Goal: Transaction & Acquisition: Obtain resource

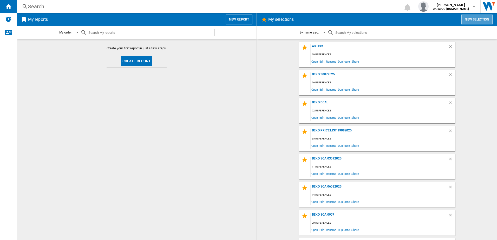
click at [475, 19] on button "New selection" at bounding box center [477, 20] width 31 height 10
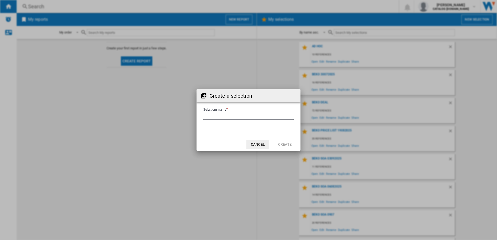
click at [256, 118] on input "Selection's name'" at bounding box center [248, 116] width 91 height 8
type input "**********"
click at [284, 144] on button "Create" at bounding box center [285, 144] width 23 height 9
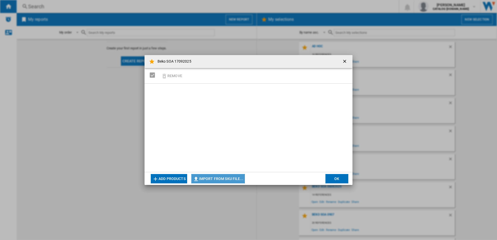
click at [213, 179] on button "Import from SKU file..." at bounding box center [219, 178] width 54 height 9
click at [223, 180] on button "Import from SKU file..." at bounding box center [219, 178] width 54 height 9
type input "**********"
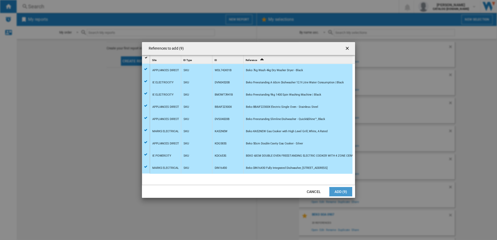
click at [338, 192] on button "Add (9)" at bounding box center [341, 191] width 23 height 9
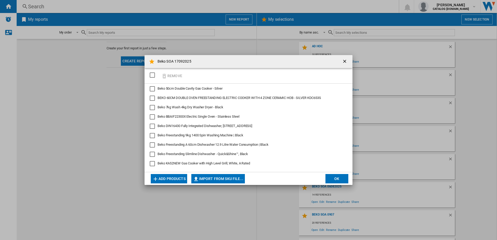
click at [339, 177] on button "OK" at bounding box center [337, 178] width 23 height 9
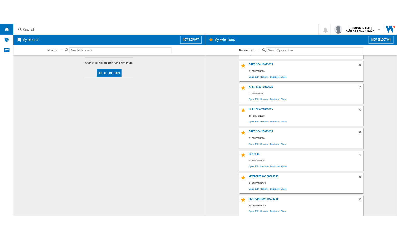
scroll to position [265, 0]
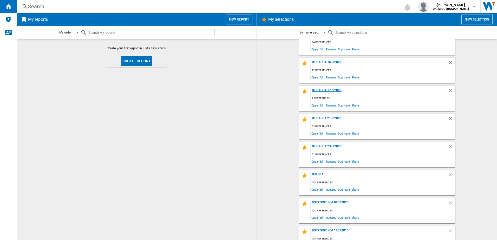
click at [312, 90] on div "Beko SOA 17092025" at bounding box center [380, 91] width 138 height 7
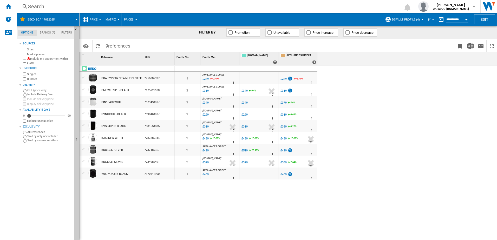
click at [423, 20] on md-menu "Default profile (4) Default profile (4) "Hotpoint Weekly SOA BID" (3) BEKO SOA …" at bounding box center [404, 19] width 43 height 13
click at [422, 19] on div at bounding box center [423, 19] width 3 height 1
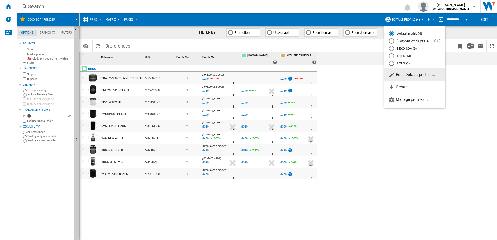
click at [403, 48] on md-radio-button "BEKO SOA (9)" at bounding box center [415, 48] width 52 height 5
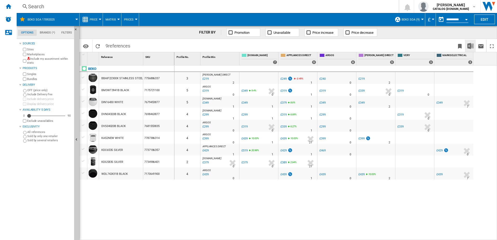
click at [471, 44] on img "Download in Excel" at bounding box center [471, 46] width 6 height 6
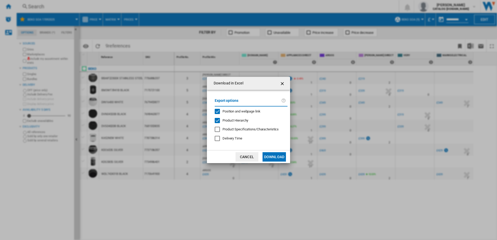
click at [279, 157] on button "Download" at bounding box center [274, 156] width 23 height 9
